Goal: Task Accomplishment & Management: Manage account settings

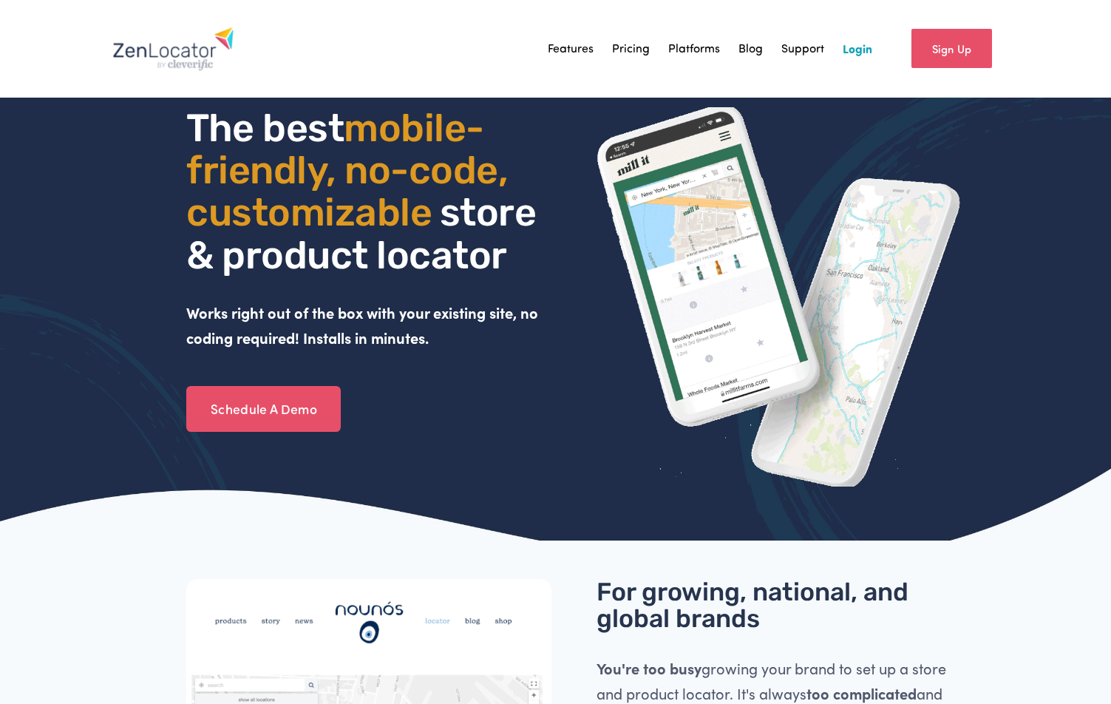
click at [798, 49] on link "Support" at bounding box center [802, 49] width 43 height 22
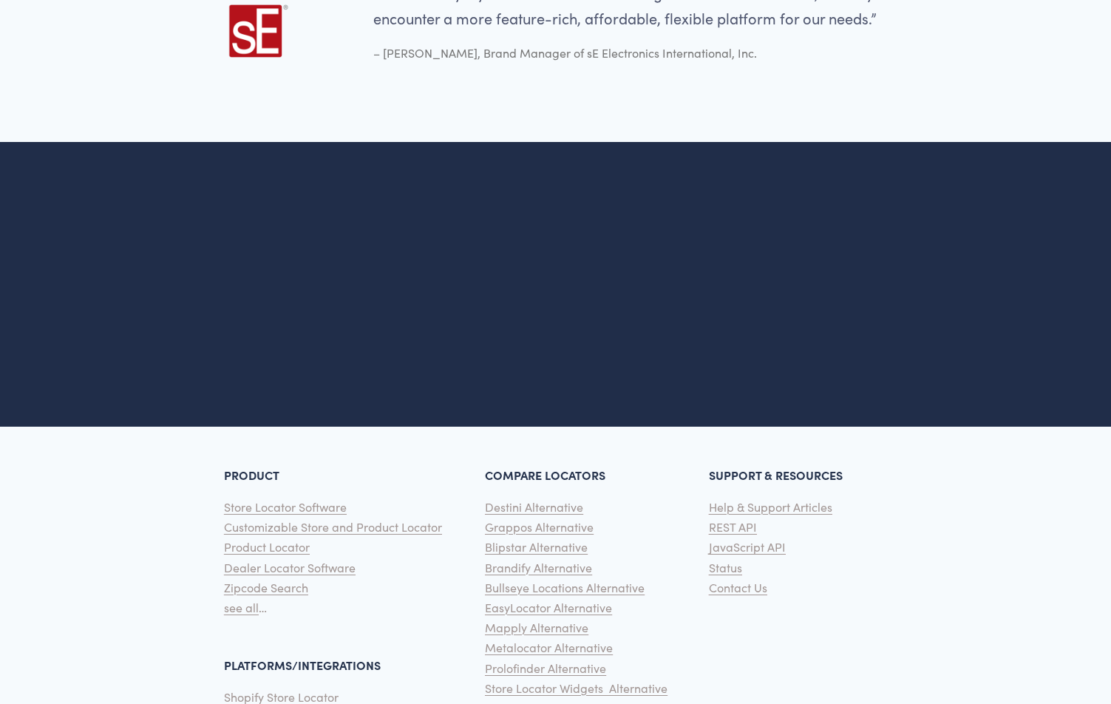
scroll to position [3581, 0]
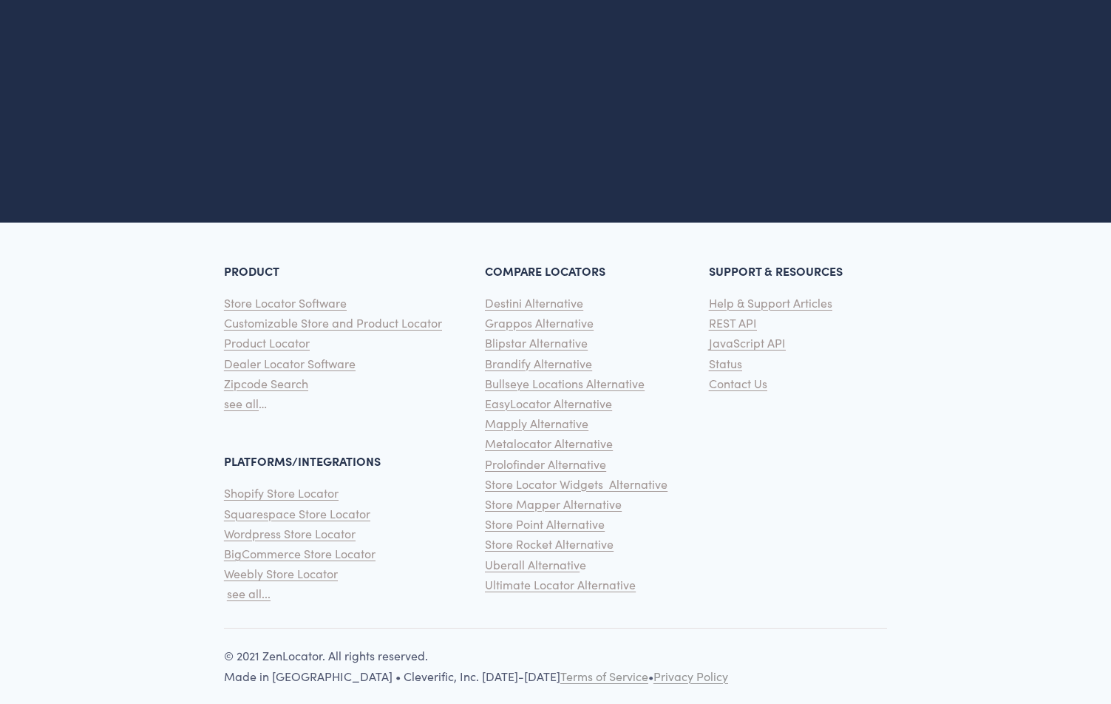
click at [717, 375] on span "Contact Us" at bounding box center [738, 383] width 58 height 16
click at [738, 375] on span "Contact Us" at bounding box center [738, 383] width 58 height 16
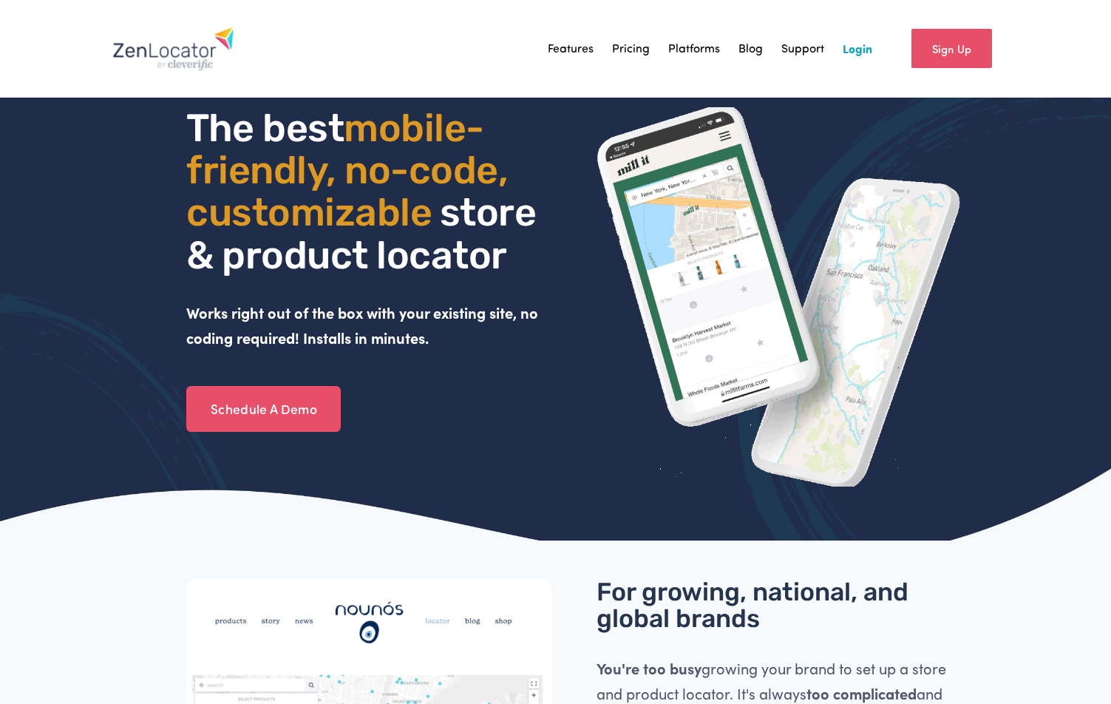
click at [854, 47] on link "Login" at bounding box center [858, 49] width 30 height 22
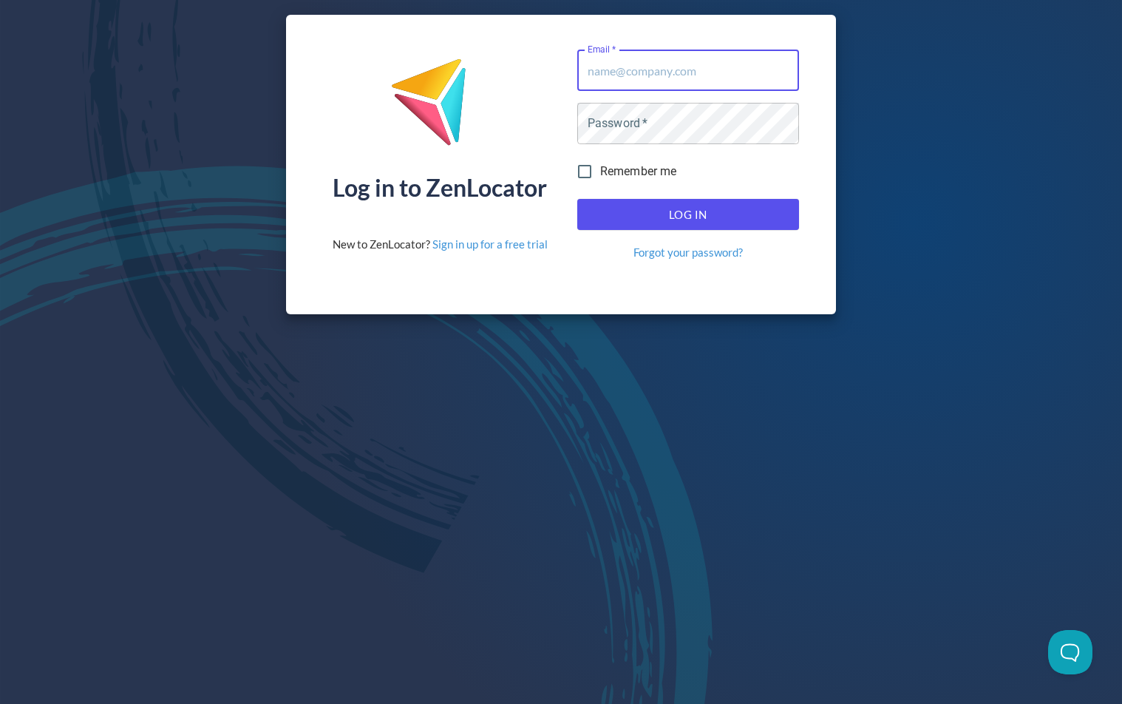
type input "kym@earthdog.com"
click at [816, 165] on div "Log in to ZenLocator New to ZenLocator? Sign in up for a free trial Email   * k…" at bounding box center [561, 164] width 550 height 299
click at [673, 215] on span "Log In" at bounding box center [688, 214] width 189 height 19
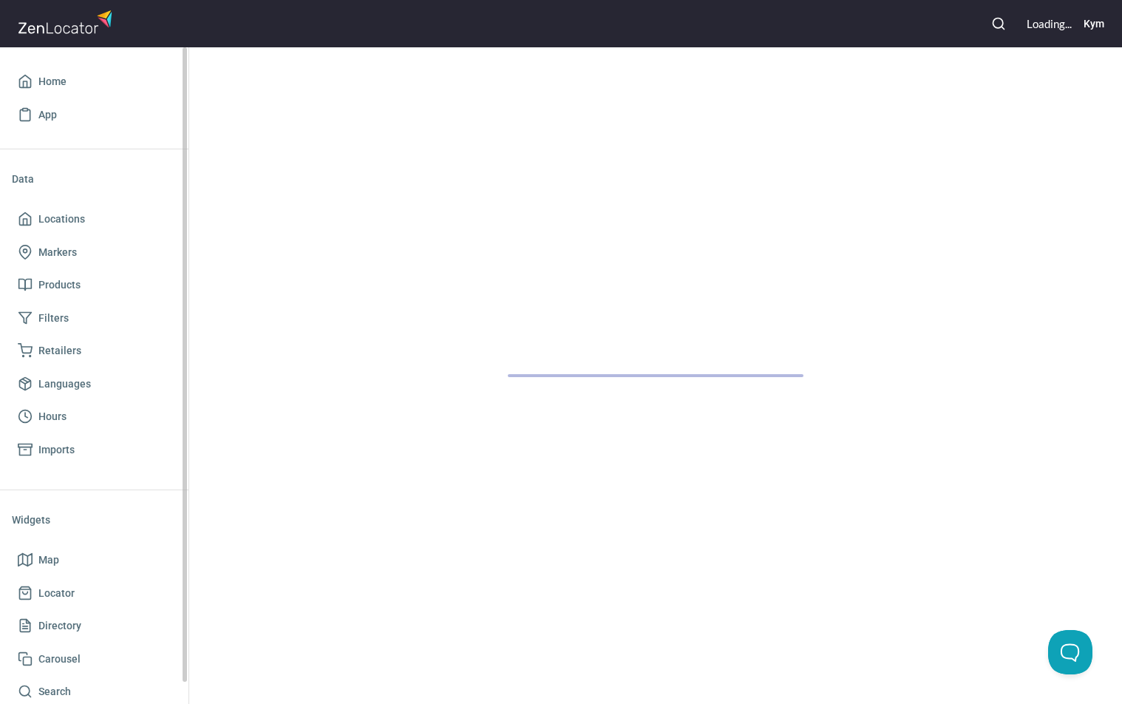
scroll to position [22, 0]
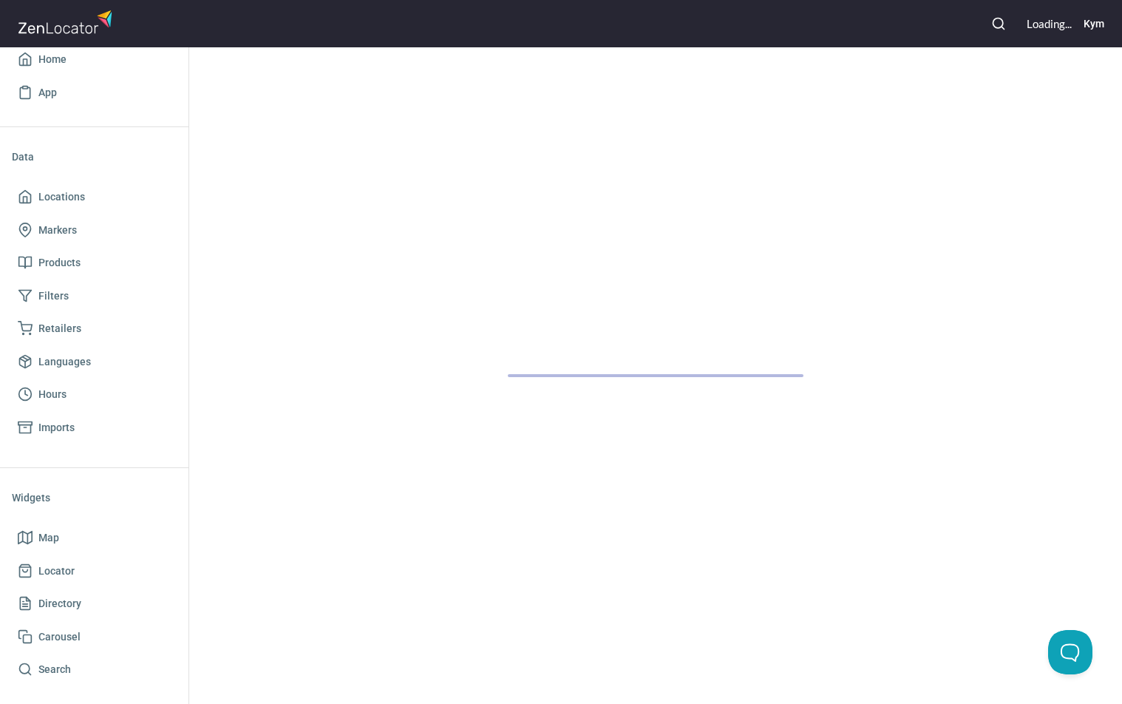
click at [1100, 27] on h6 "Kym" at bounding box center [1094, 24] width 21 height 16
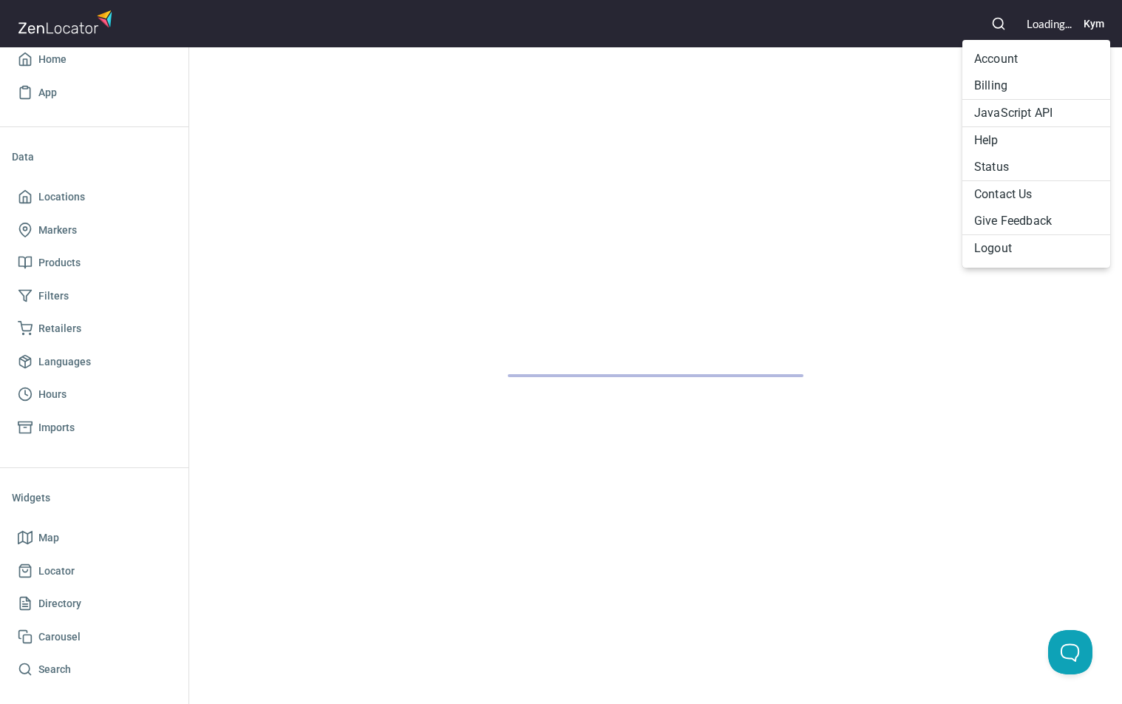
click at [985, 84] on li "Billing" at bounding box center [1036, 85] width 148 height 27
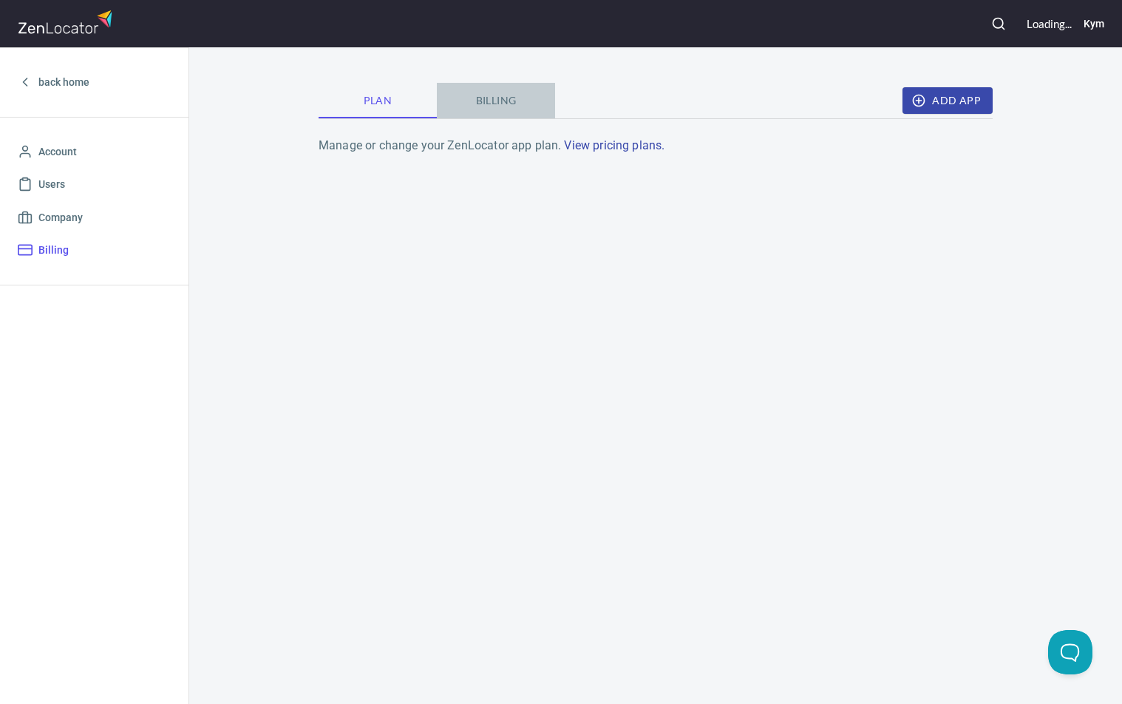
click at [485, 98] on span "Billing" at bounding box center [496, 101] width 101 height 18
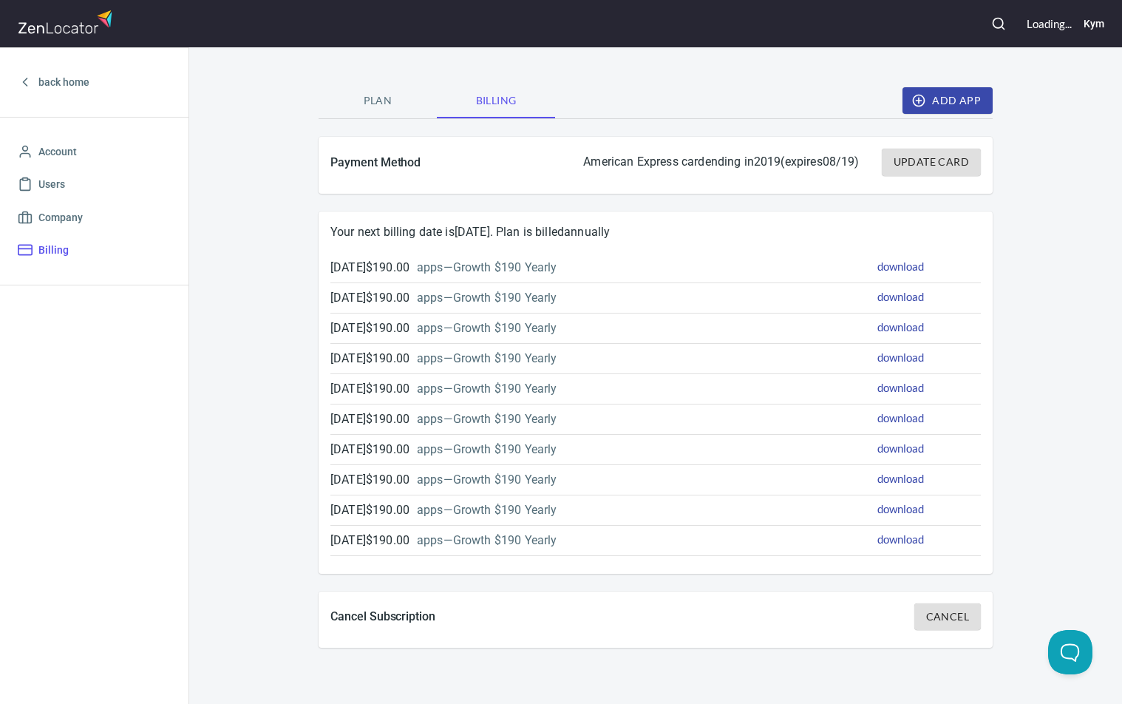
click at [939, 616] on span "Cancel" at bounding box center [947, 617] width 43 height 18
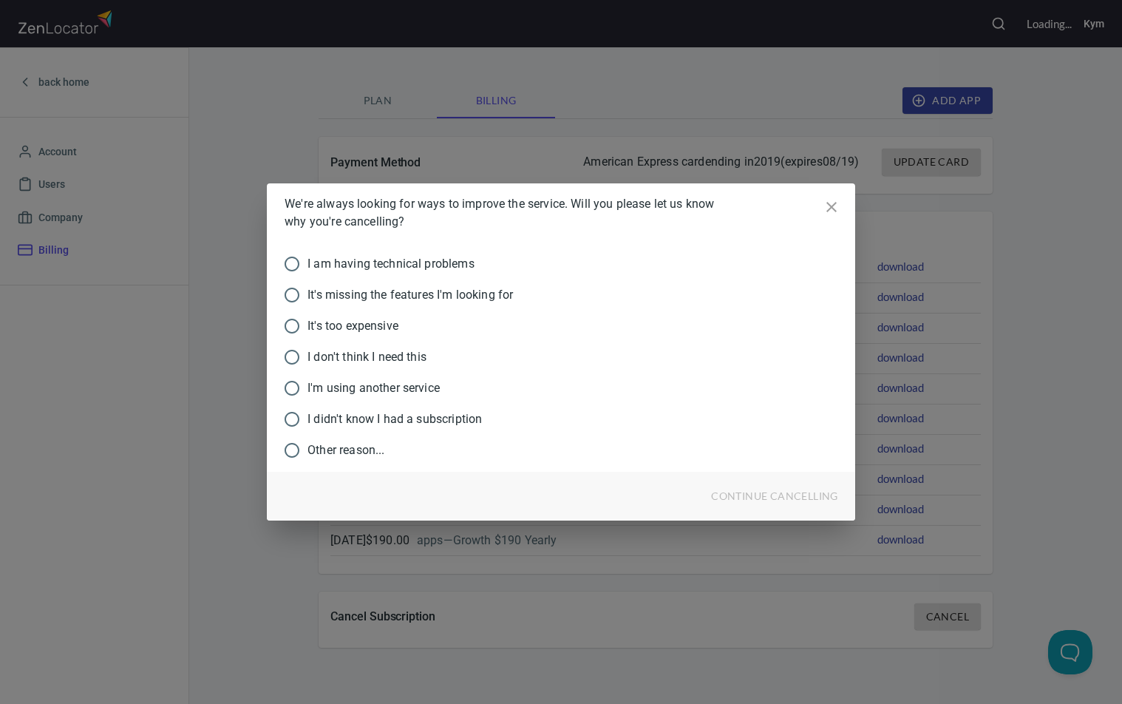
click at [831, 201] on icon "close" at bounding box center [832, 207] width 18 height 18
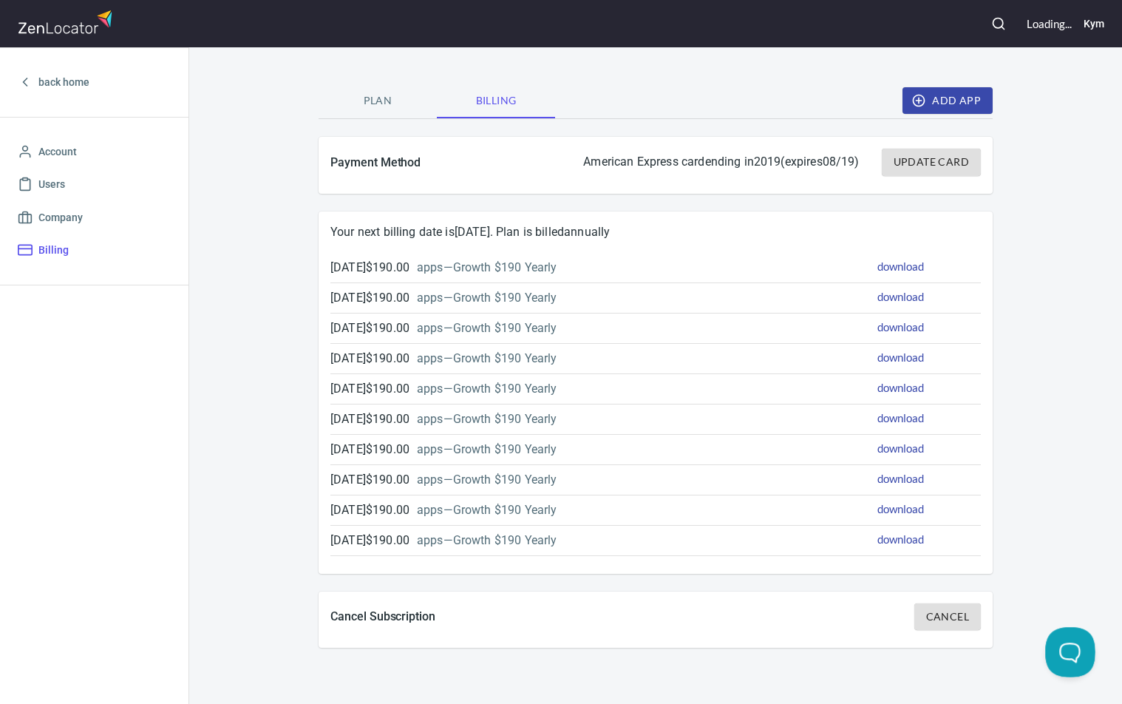
click at [1073, 647] on button "Open Beacon popover" at bounding box center [1067, 649] width 44 height 44
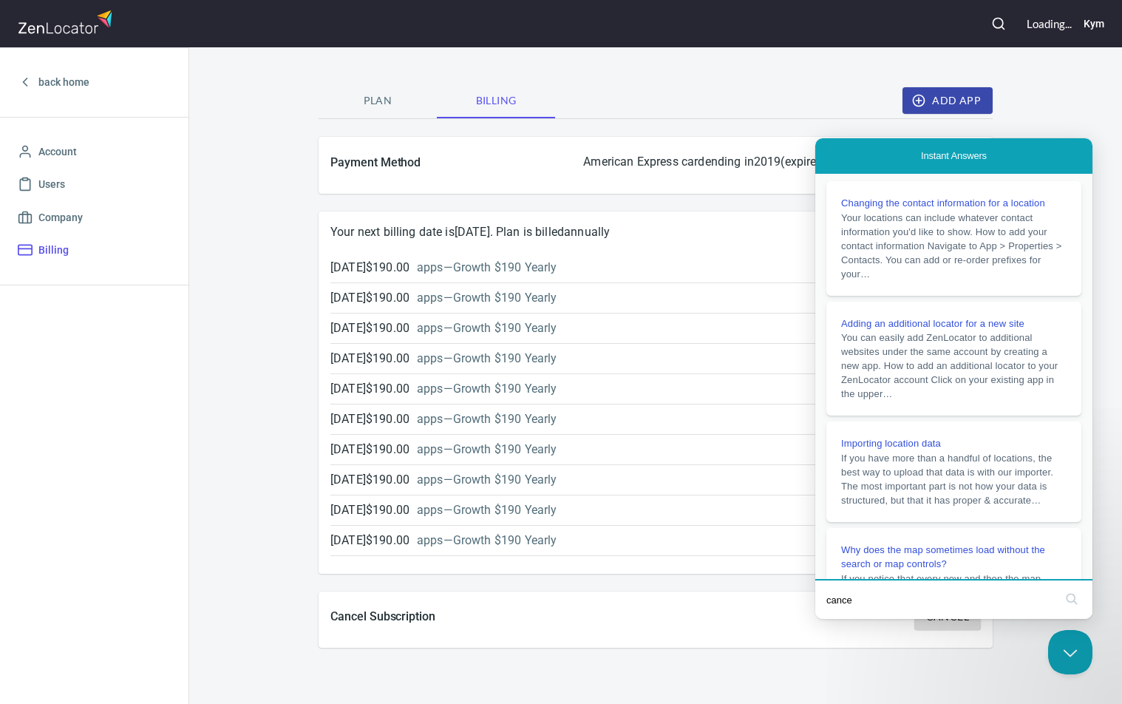
type input "cancel"
click at [1072, 601] on button "search" at bounding box center [1072, 599] width 24 height 24
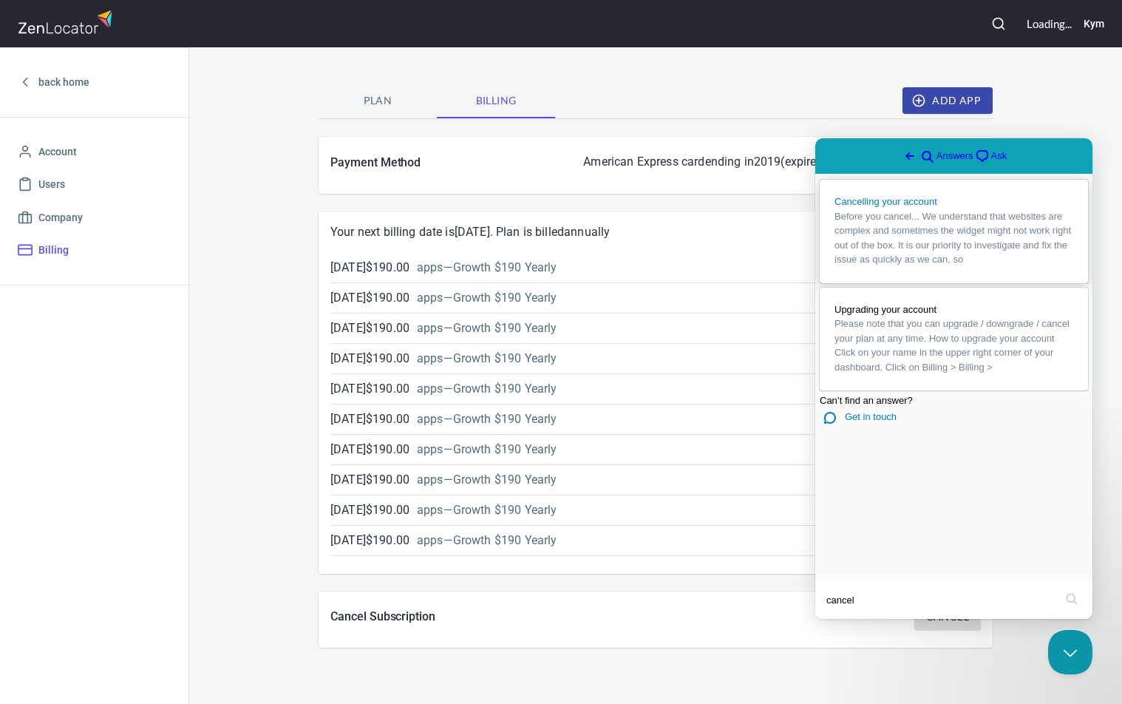
click at [947, 239] on span "Before you cancel... We understand that websites are complex and sometimes the …" at bounding box center [954, 238] width 239 height 58
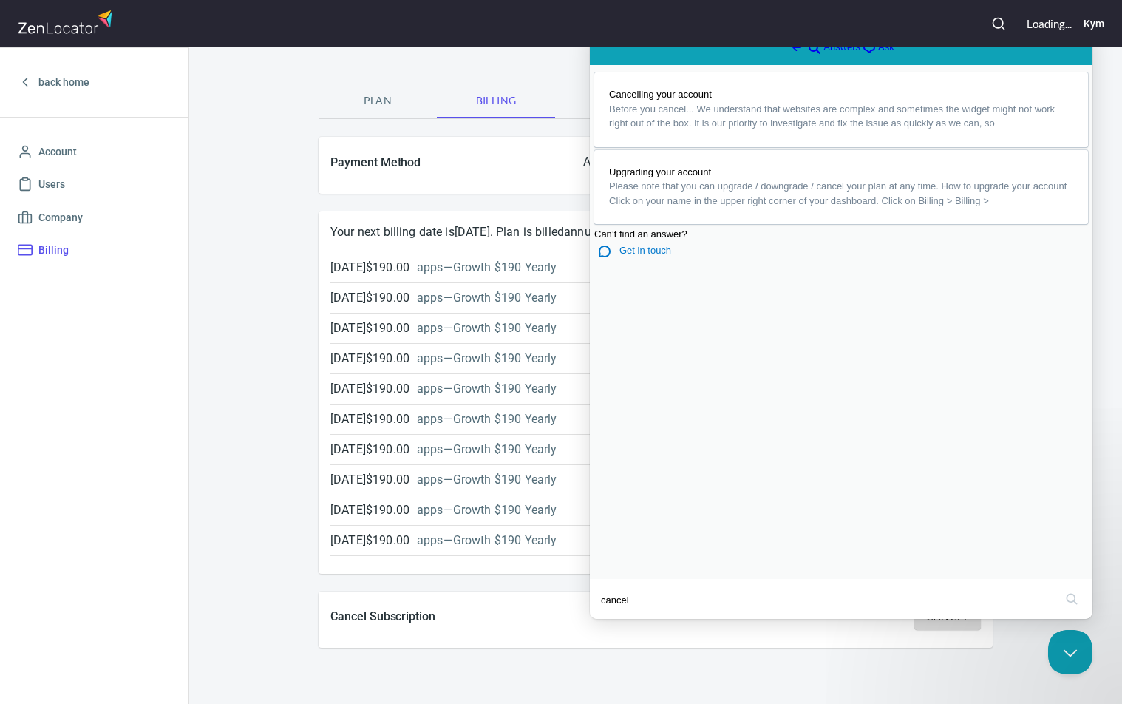
drag, startPoint x: 624, startPoint y: 435, endPoint x: 752, endPoint y: 442, distance: 128.1
copy p "support@zenlocator.com"
click at [1092, 21] on h6 "Kym" at bounding box center [1094, 24] width 21 height 16
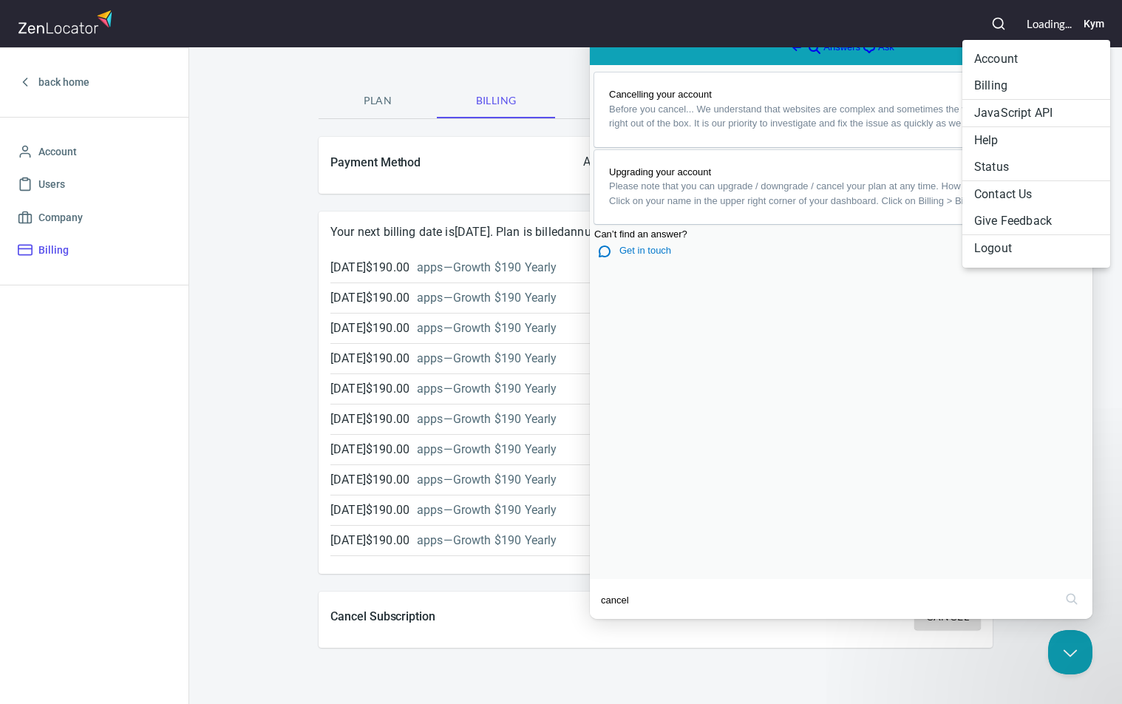
click at [994, 62] on li "Account" at bounding box center [1036, 59] width 148 height 27
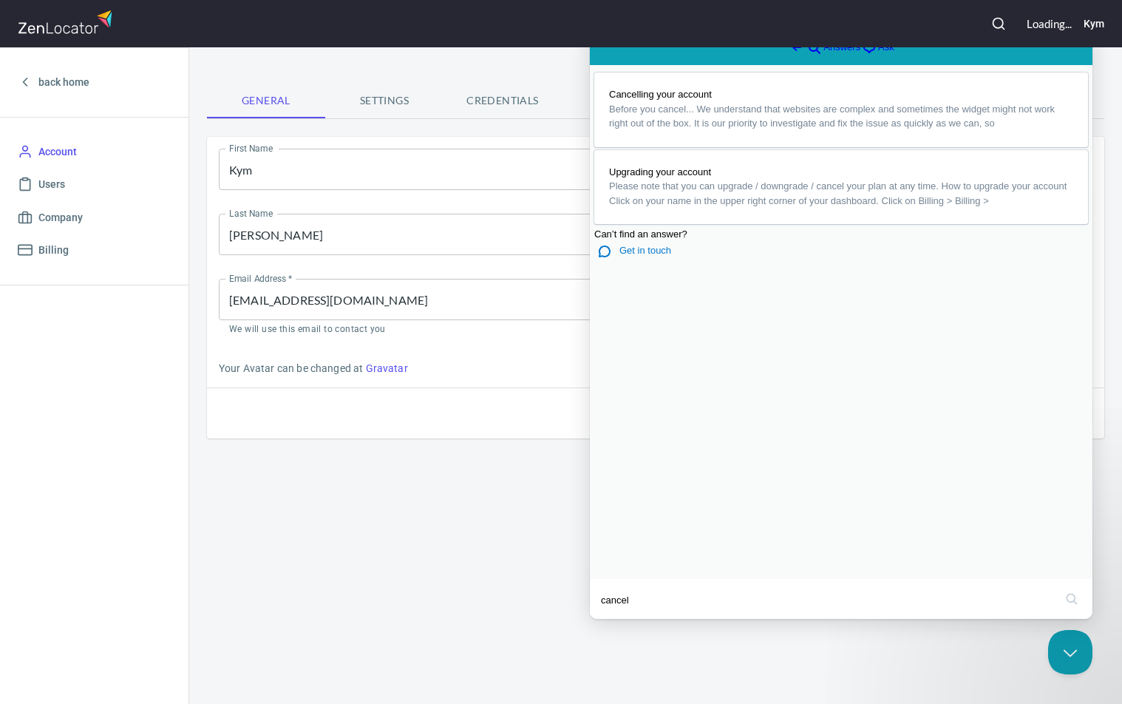
drag, startPoint x: 1058, startPoint y: 55, endPoint x: 1621, endPoint y: 98, distance: 564.1
click at [617, 619] on button "Close" at bounding box center [604, 628] width 27 height 19
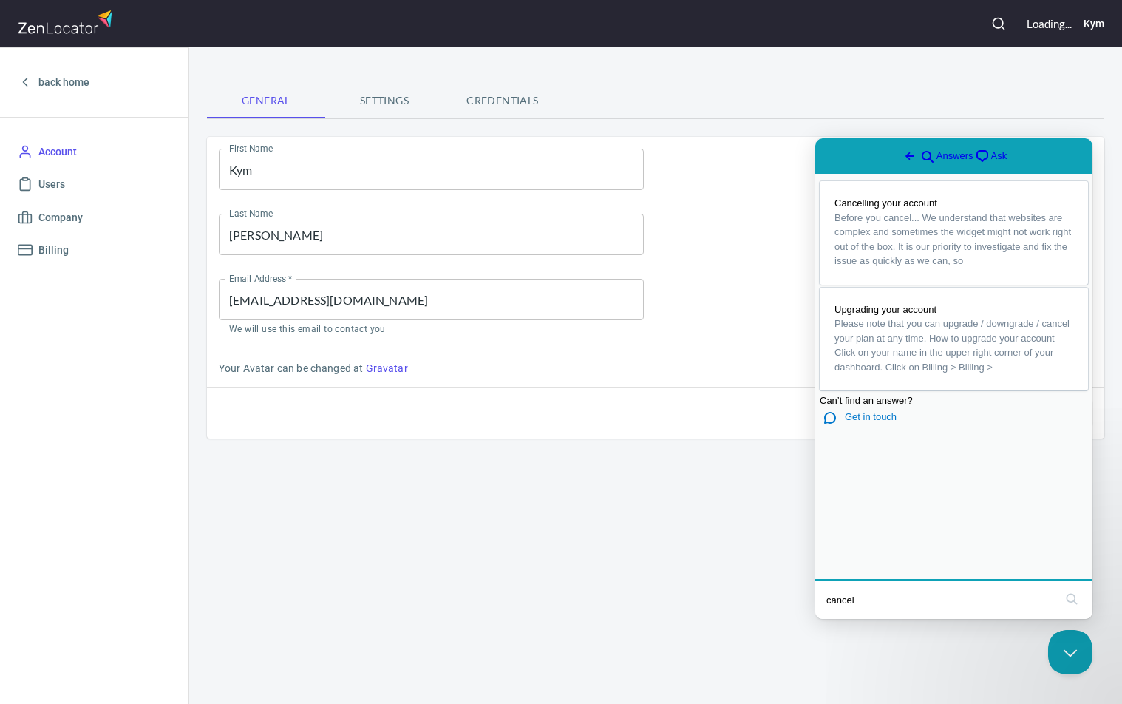
click at [901, 153] on span "Go back" at bounding box center [910, 156] width 18 height 18
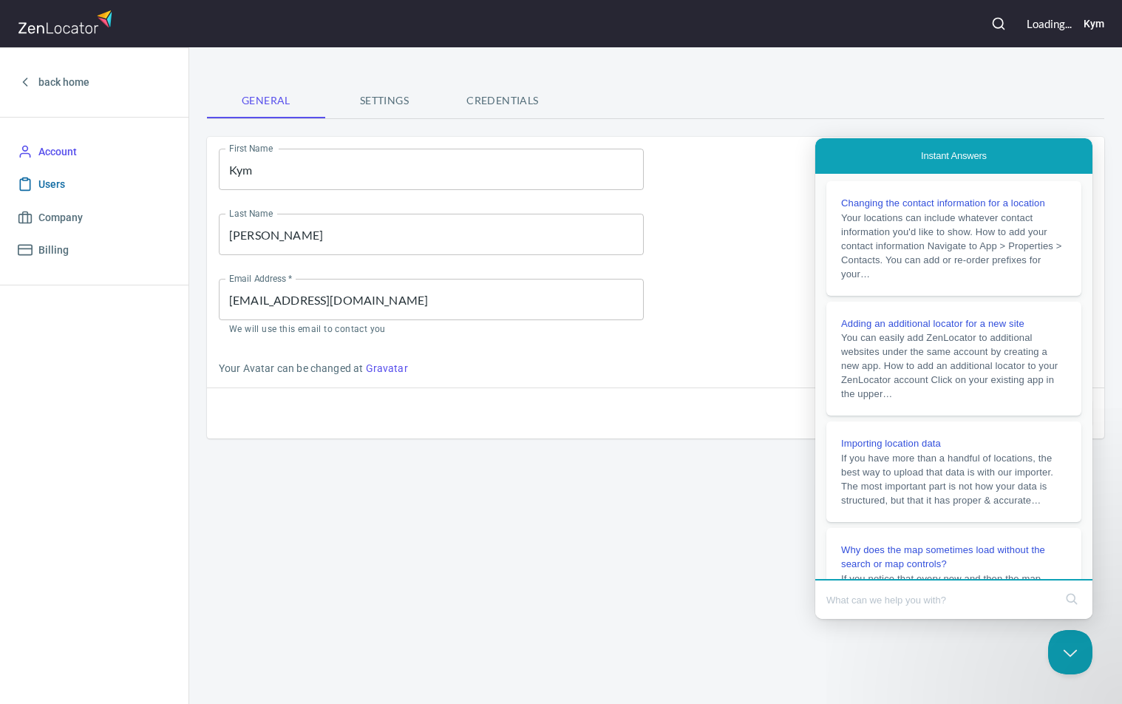
click at [59, 186] on span "Users" at bounding box center [51, 184] width 27 height 18
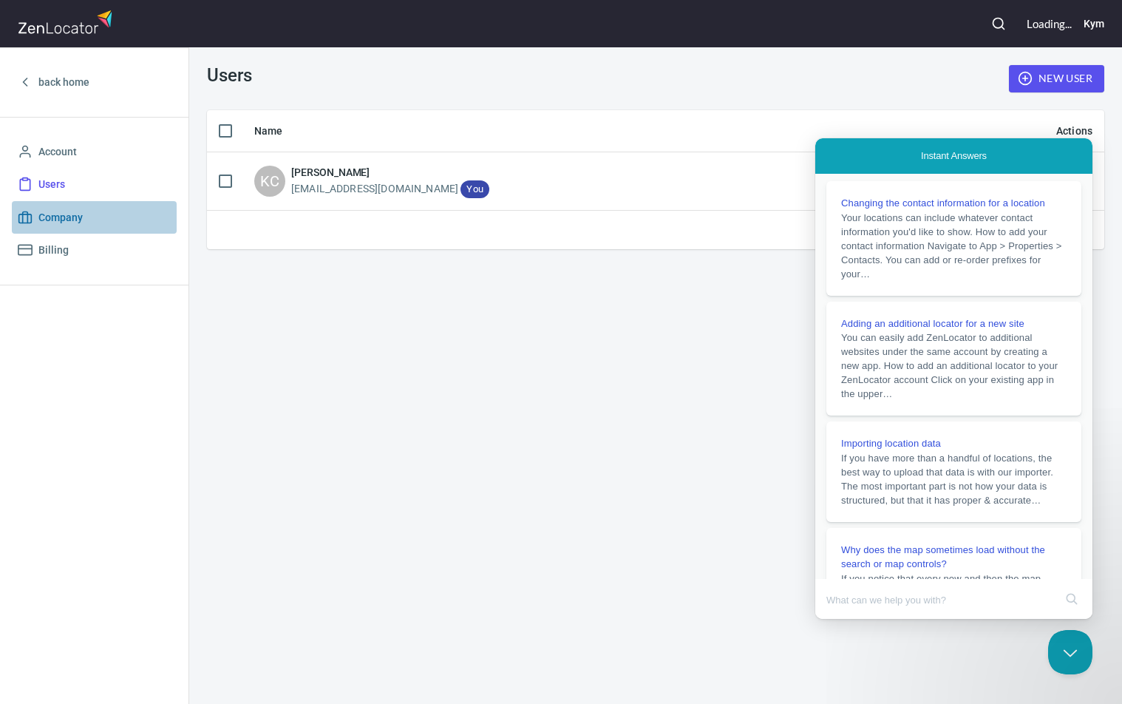
click at [55, 218] on span "Company" at bounding box center [60, 217] width 44 height 18
select select "America/Los_Angeles"
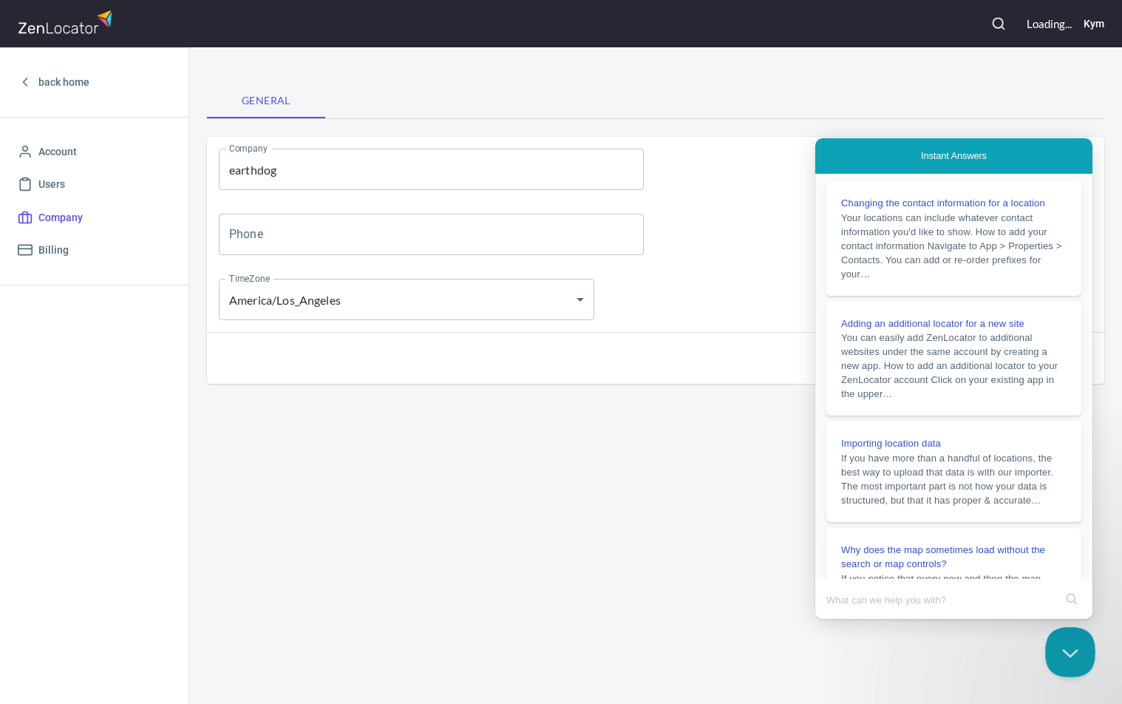
click at [1070, 639] on button "Close Beacon popover" at bounding box center [1067, 649] width 44 height 44
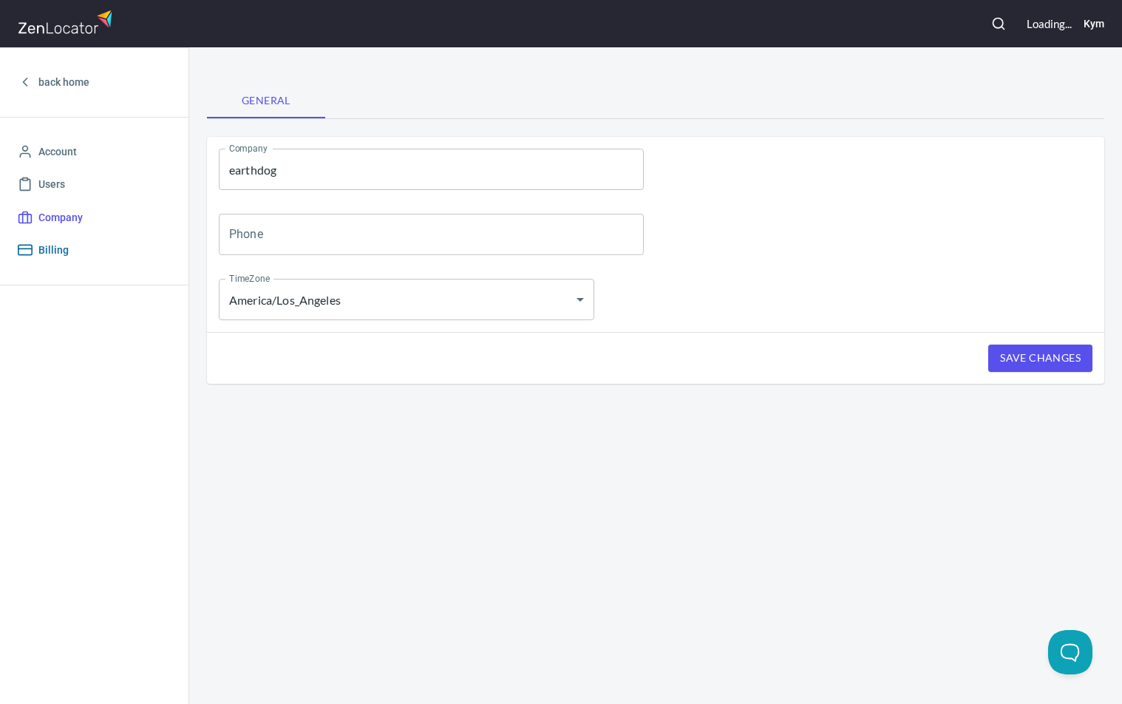
click at [51, 244] on span "Billing" at bounding box center [53, 250] width 30 height 18
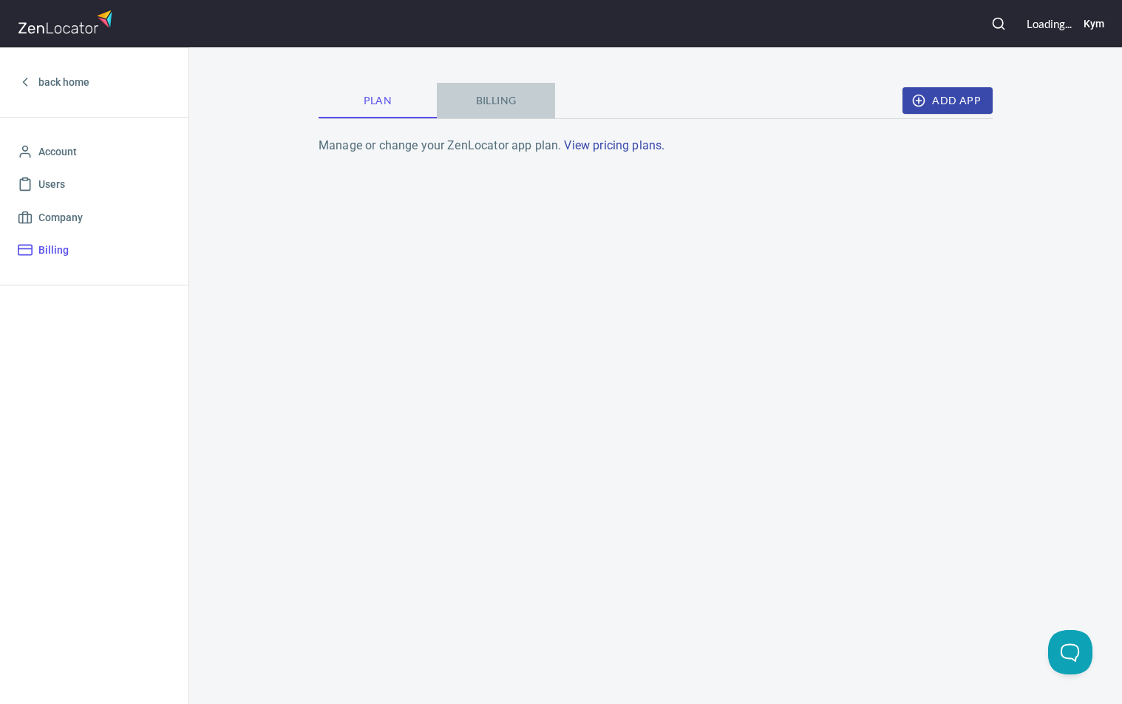
click at [493, 100] on span "Billing" at bounding box center [496, 101] width 101 height 18
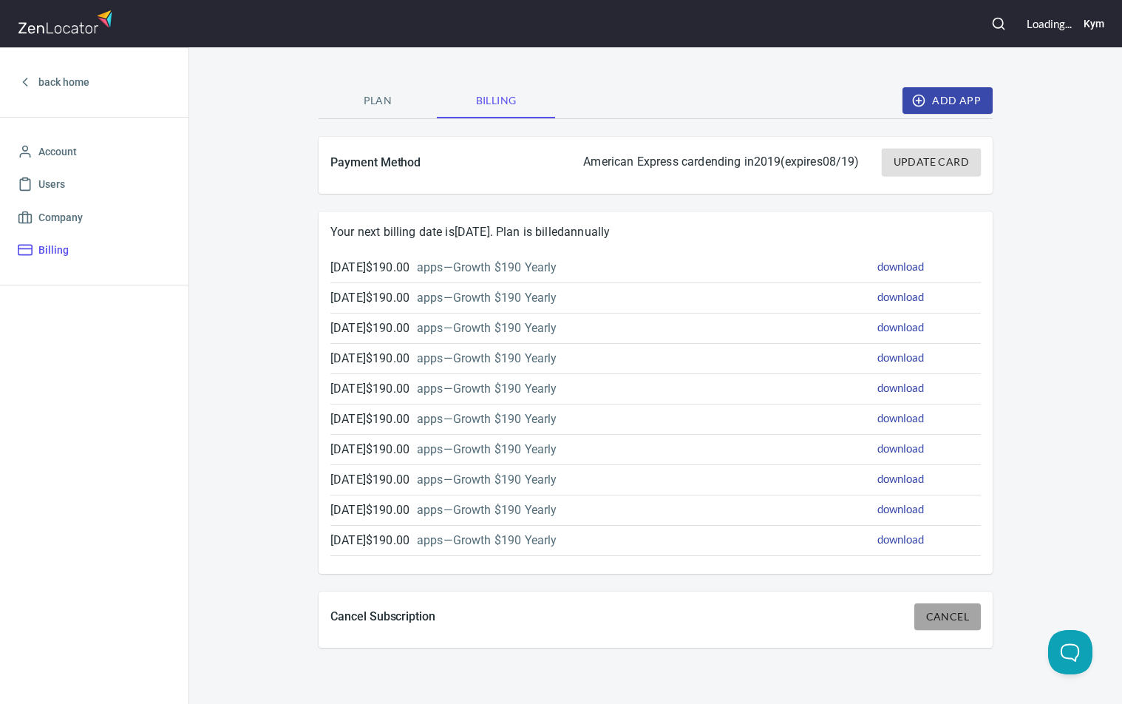
click at [965, 611] on span "Cancel" at bounding box center [947, 617] width 43 height 18
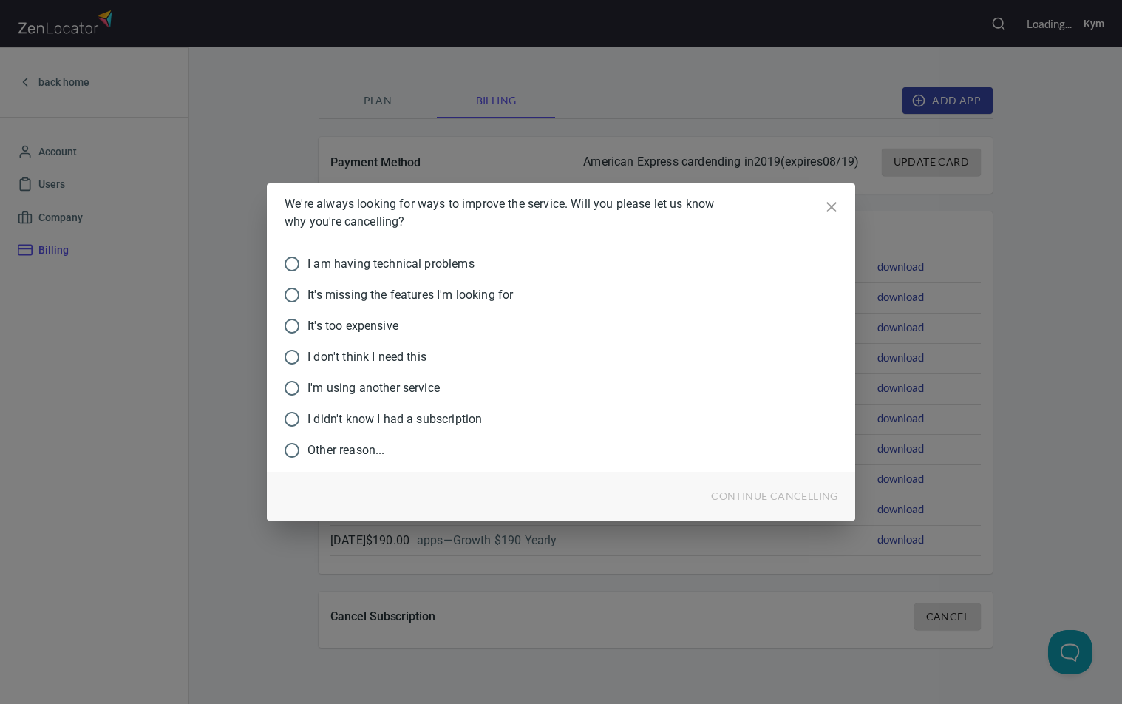
click at [291, 357] on input "I don't think I need this" at bounding box center [291, 356] width 31 height 31
radio input "true"
click at [792, 491] on span "continue cancelling" at bounding box center [774, 496] width 127 height 18
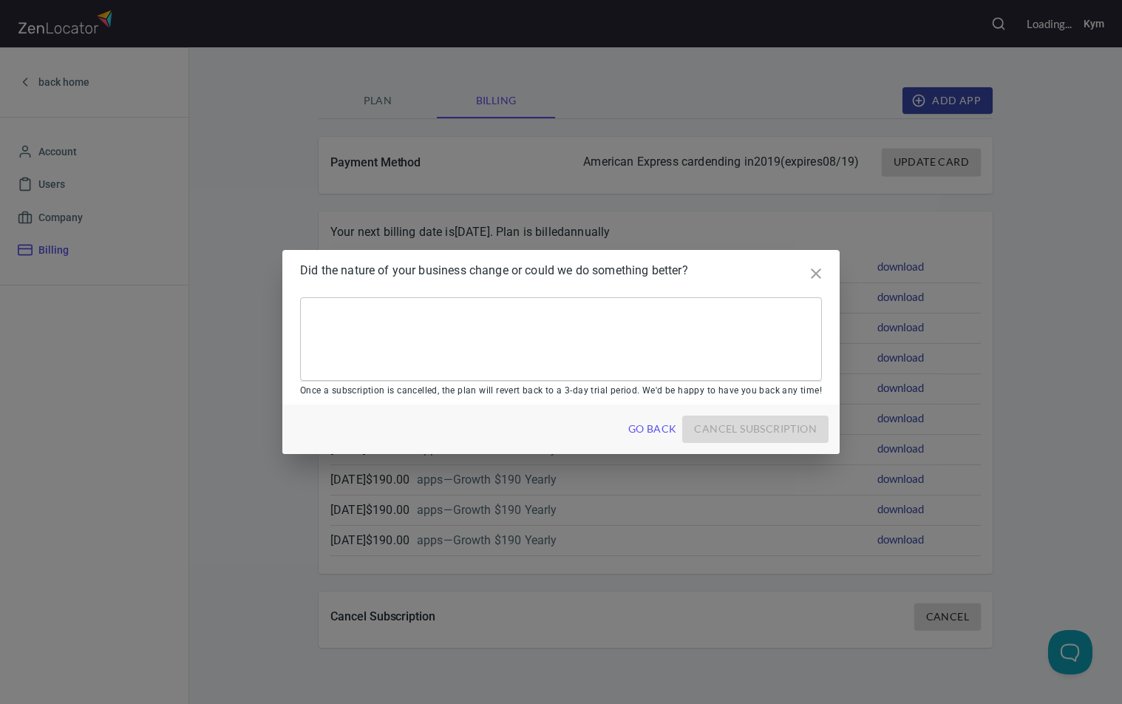
click at [364, 319] on textarea at bounding box center [560, 339] width 501 height 56
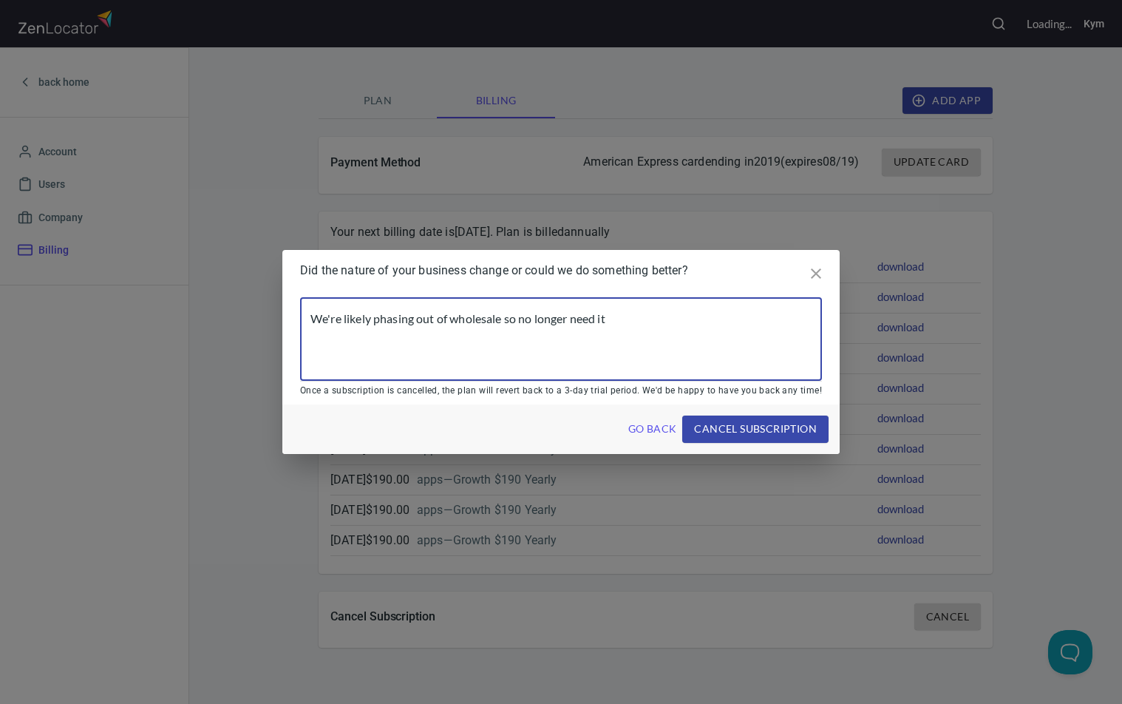
type textarea "We're likely phasing out of wholesale so no longer need it"
click at [726, 430] on span "cancel subscription" at bounding box center [755, 429] width 123 height 18
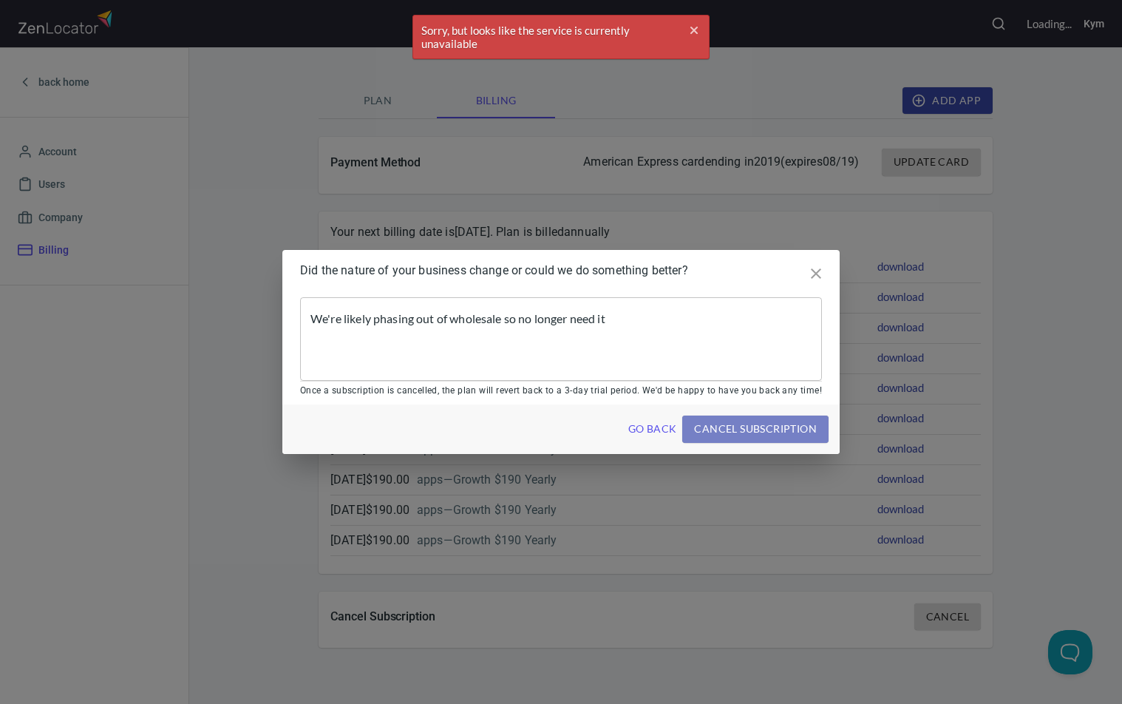
click at [761, 429] on span "cancel subscription" at bounding box center [755, 429] width 123 height 18
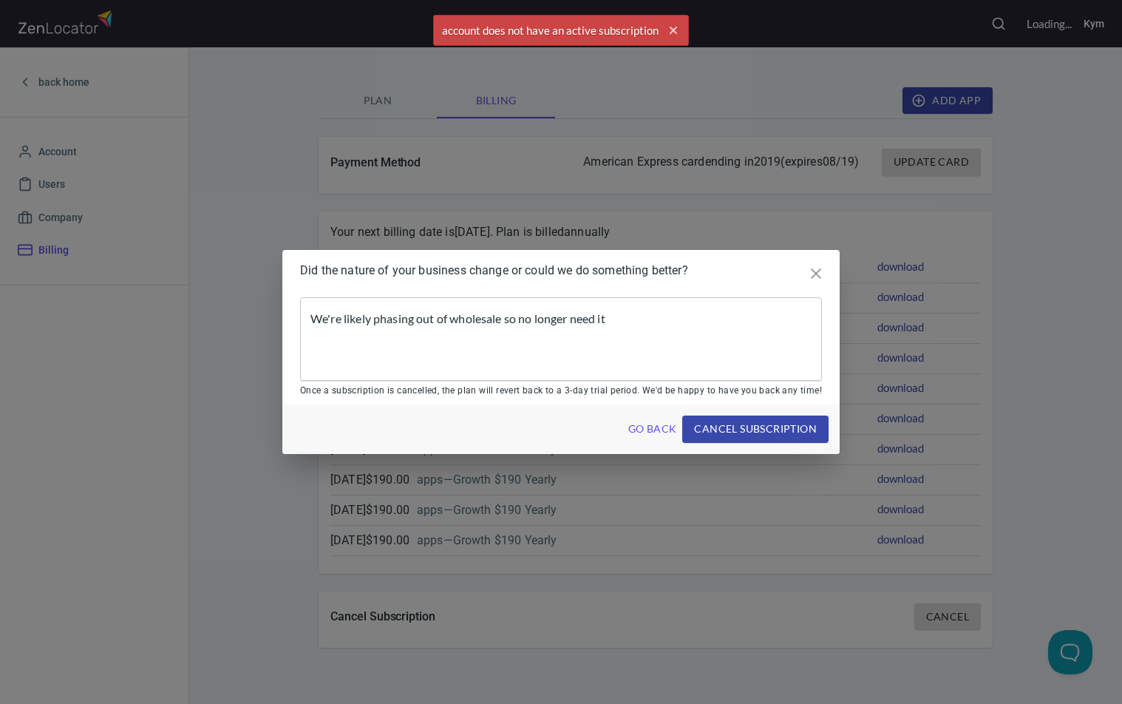
click at [763, 431] on span "cancel subscription" at bounding box center [755, 429] width 123 height 18
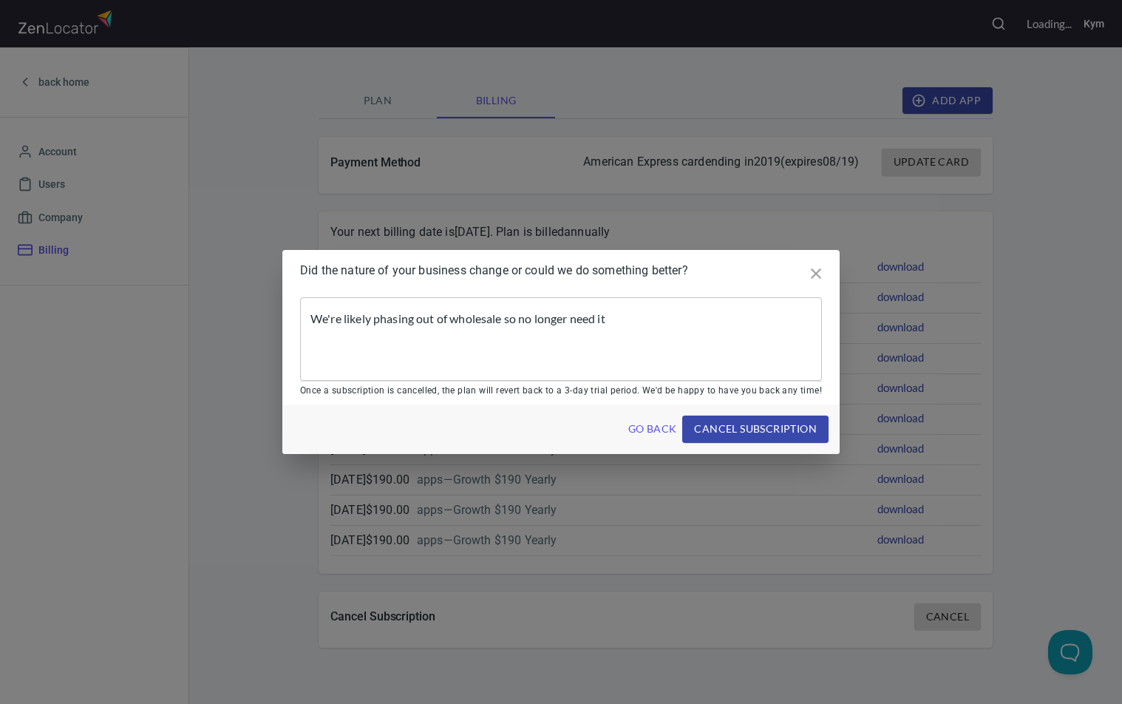
click at [811, 271] on icon "close" at bounding box center [816, 273] width 10 height 10
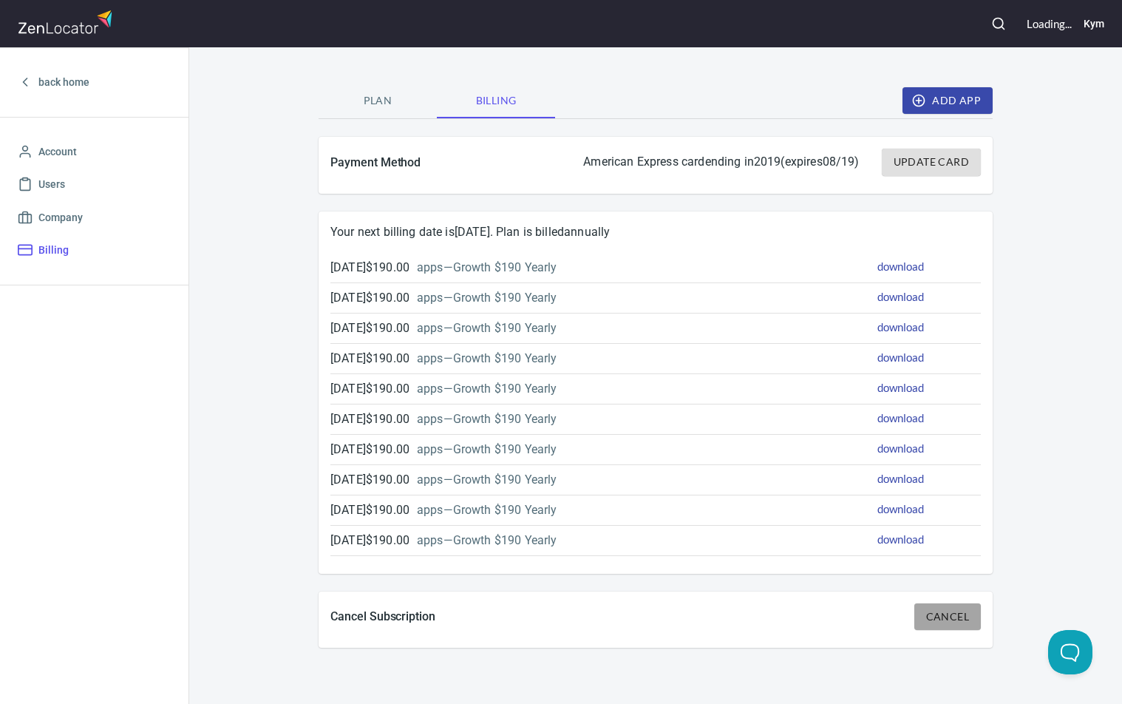
click at [941, 616] on span "Cancel" at bounding box center [947, 617] width 43 height 18
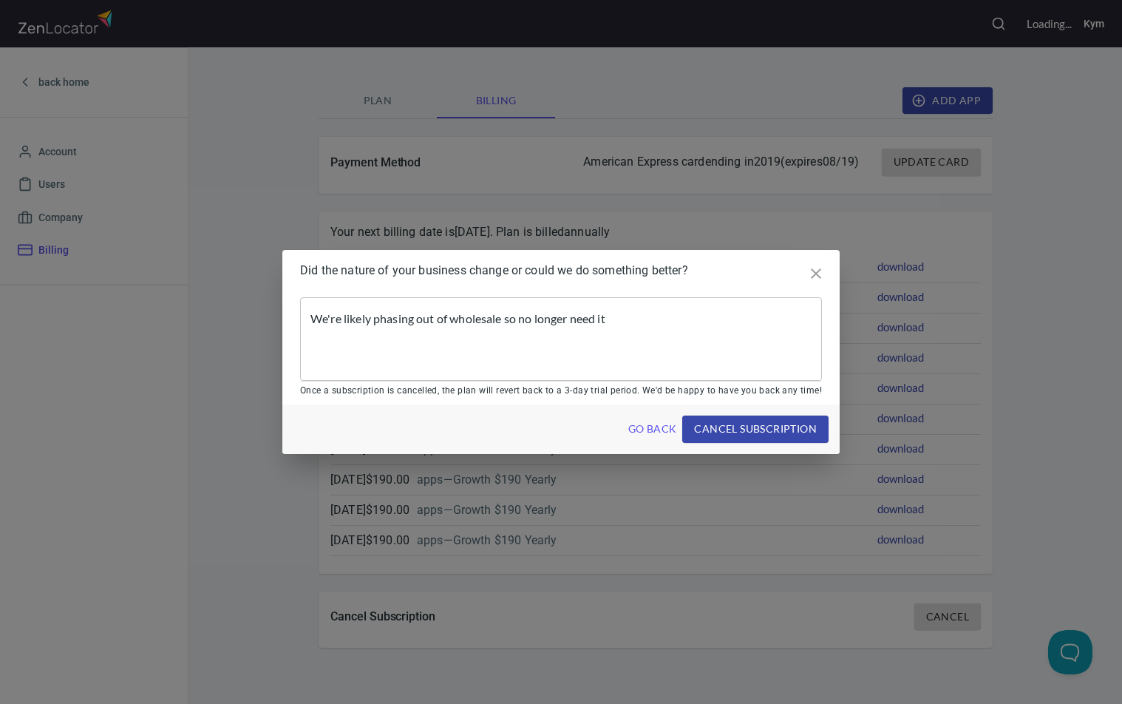
click at [756, 430] on span "cancel subscription" at bounding box center [755, 429] width 123 height 18
drag, startPoint x: 744, startPoint y: 428, endPoint x: 753, endPoint y: 427, distance: 8.9
click at [753, 427] on span "cancel subscription" at bounding box center [755, 429] width 123 height 18
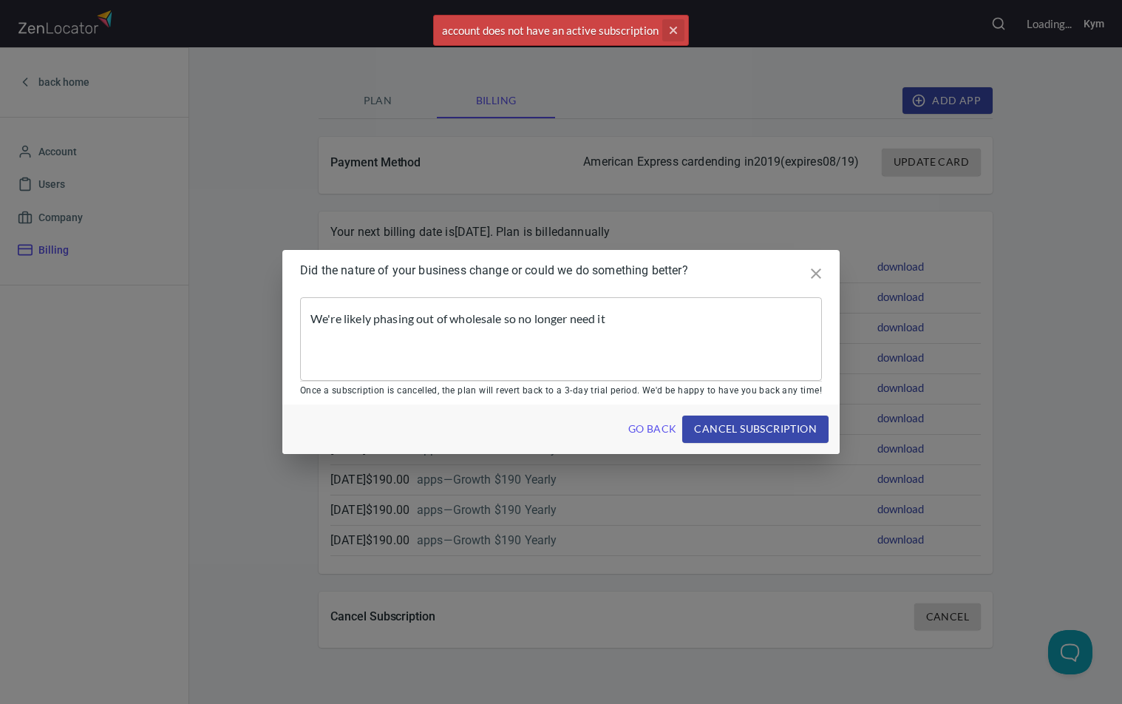
click at [670, 22] on button "cross" at bounding box center [673, 30] width 22 height 22
